Goal: Transaction & Acquisition: Purchase product/service

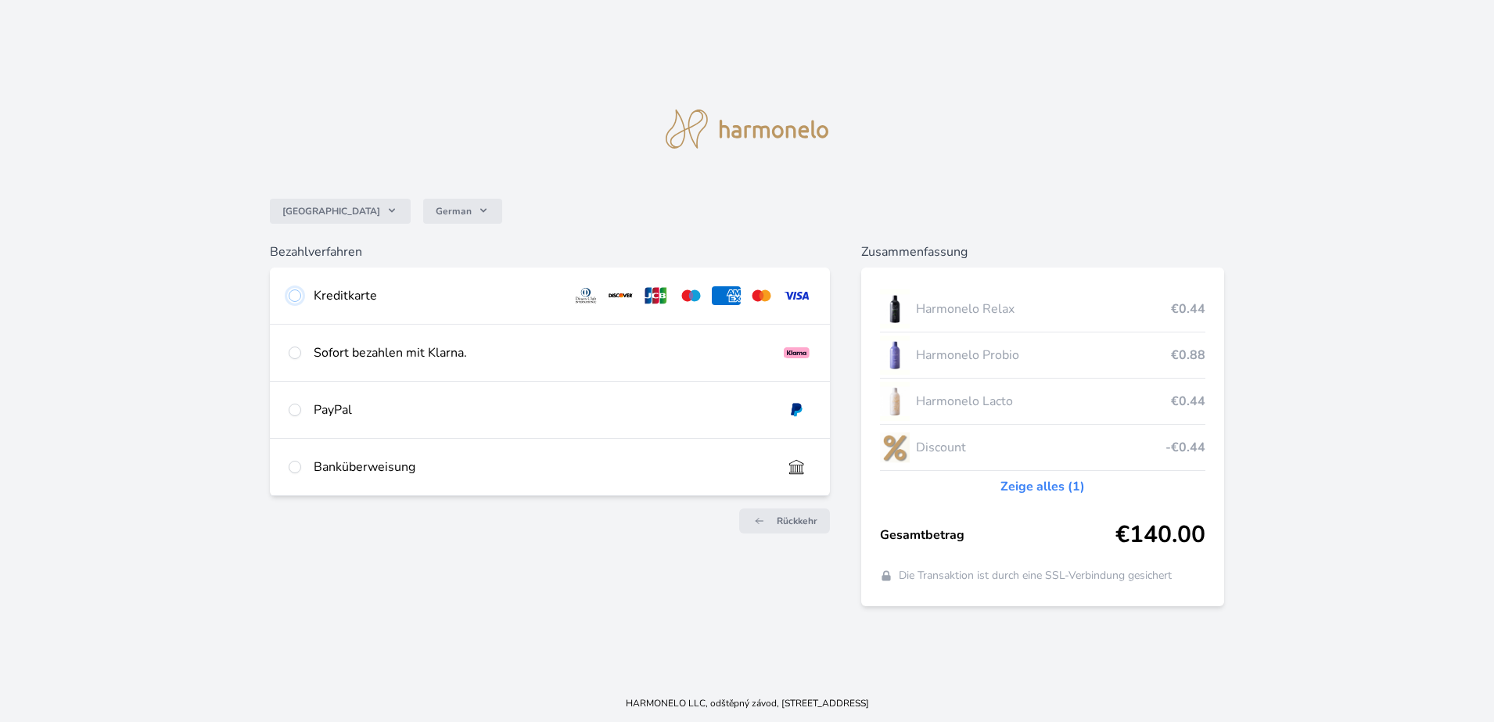
click at [292, 294] on input "radio" at bounding box center [295, 295] width 13 height 13
radio input "true"
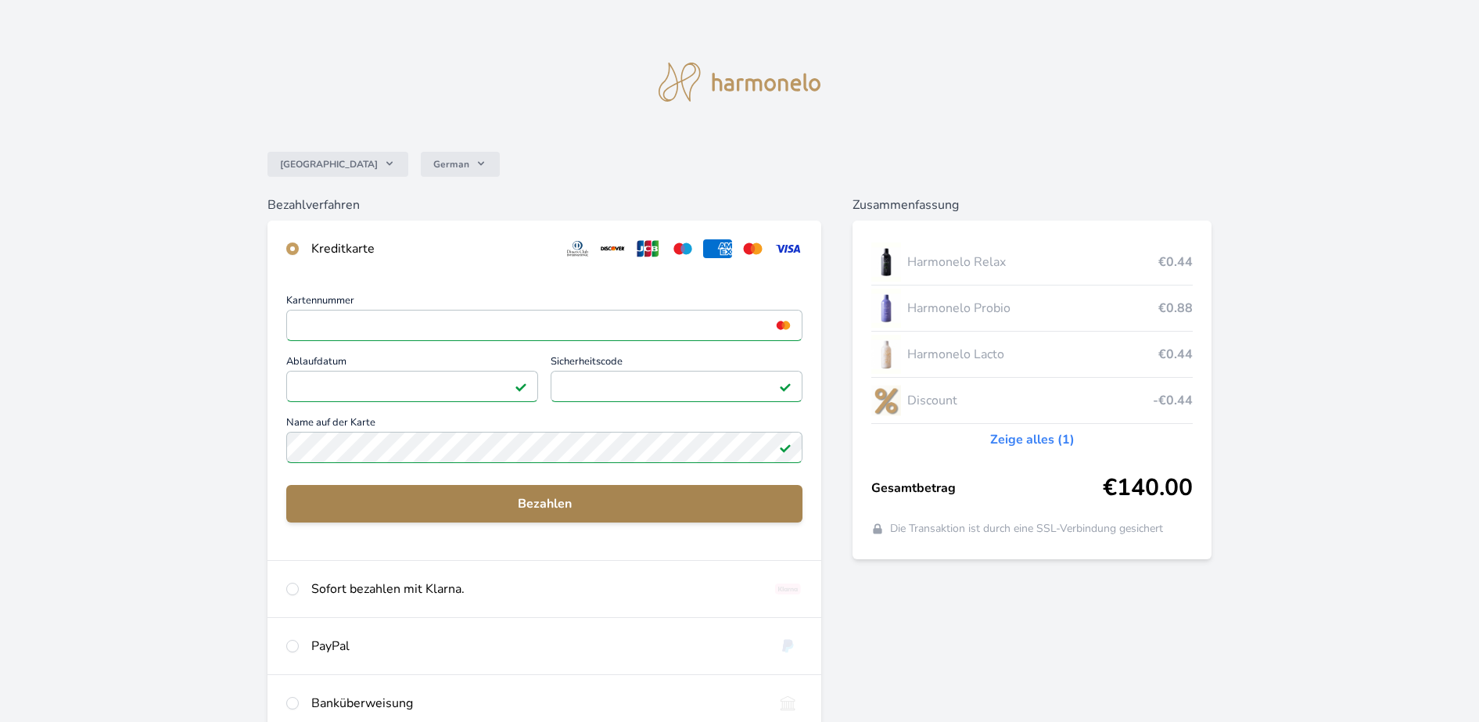
click at [548, 499] on span "Bezahlen" at bounding box center [544, 503] width 491 height 19
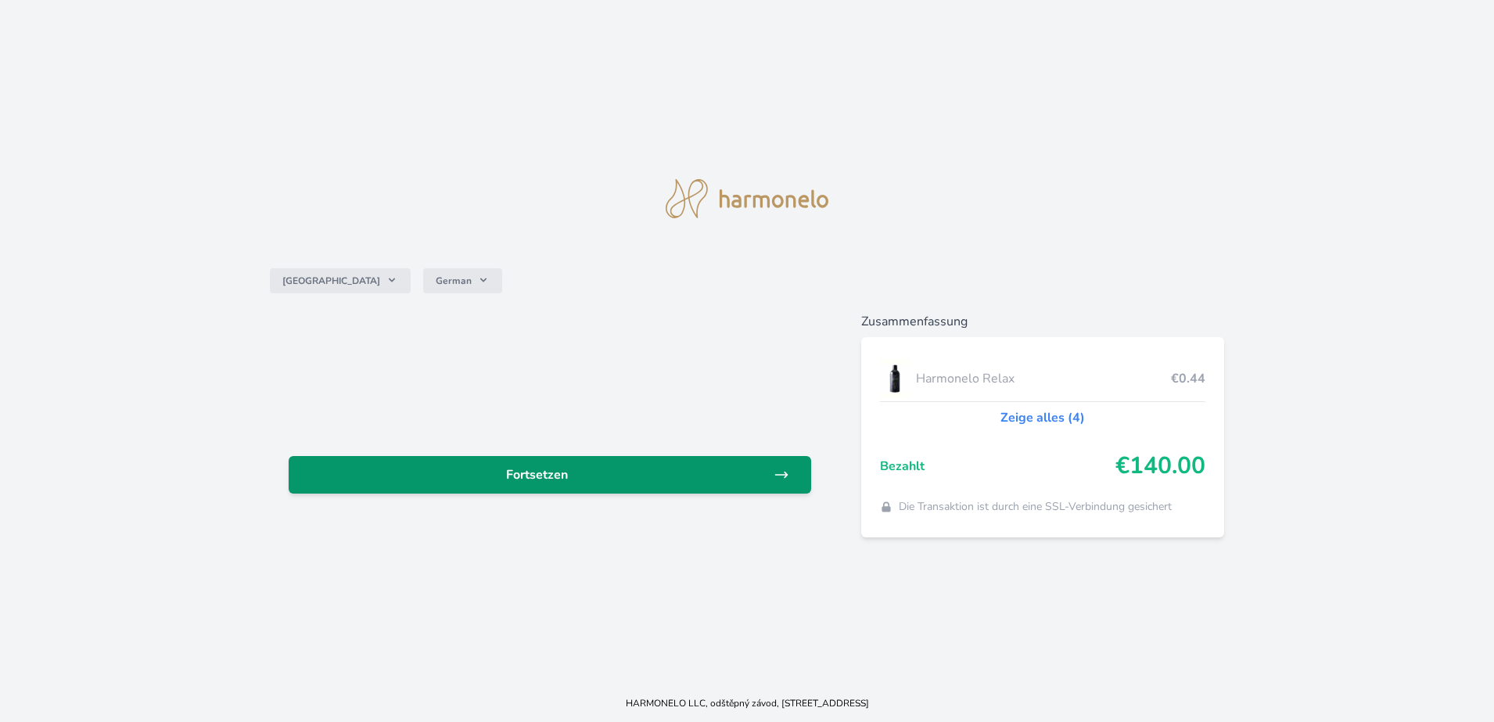
click at [543, 468] on span "Fortsetzen" at bounding box center [537, 474] width 472 height 19
